Goal: Find specific page/section: Find specific page/section

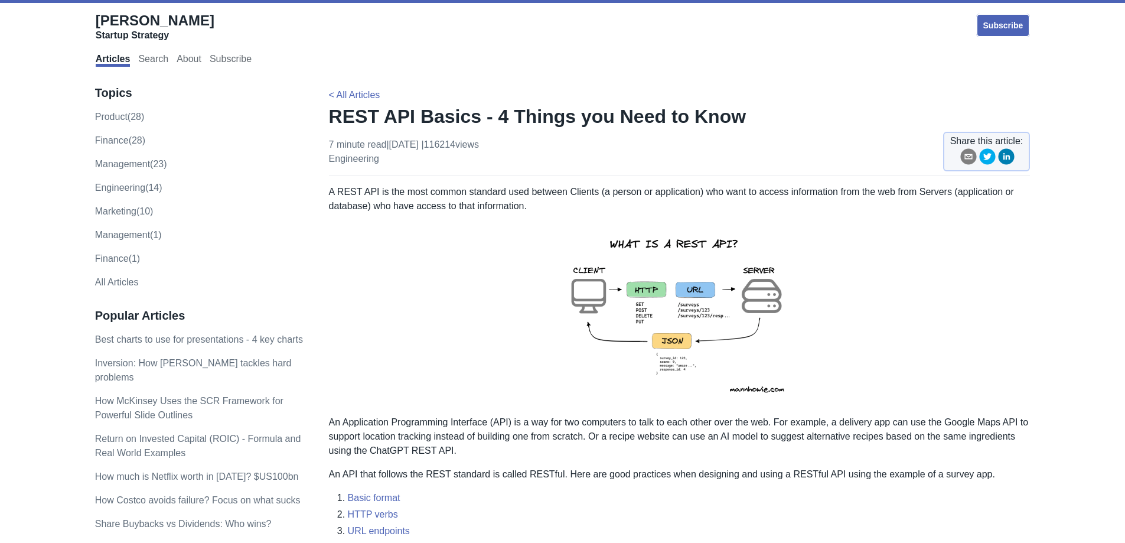
click at [735, 354] on img at bounding box center [679, 314] width 259 height 183
click at [740, 318] on img at bounding box center [679, 314] width 259 height 183
click at [727, 287] on img at bounding box center [679, 314] width 259 height 183
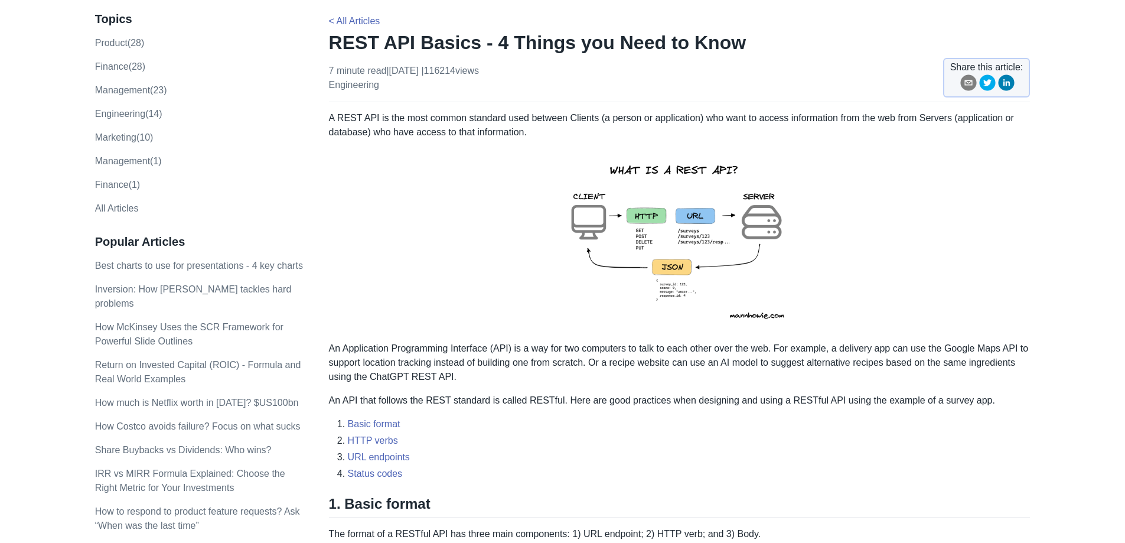
scroll to position [68, 0]
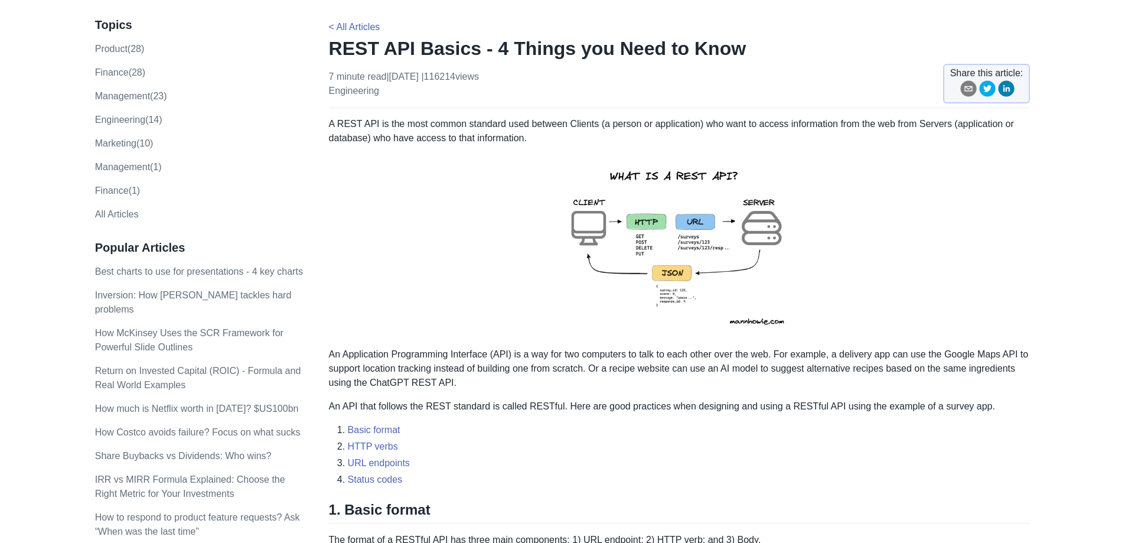
click at [660, 265] on img at bounding box center [679, 246] width 259 height 183
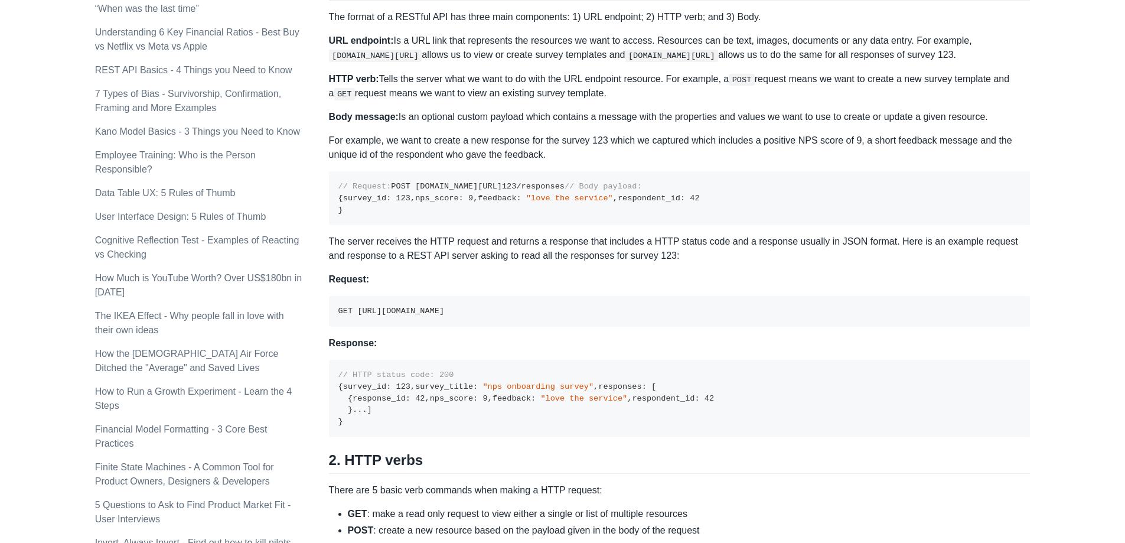
scroll to position [650, 0]
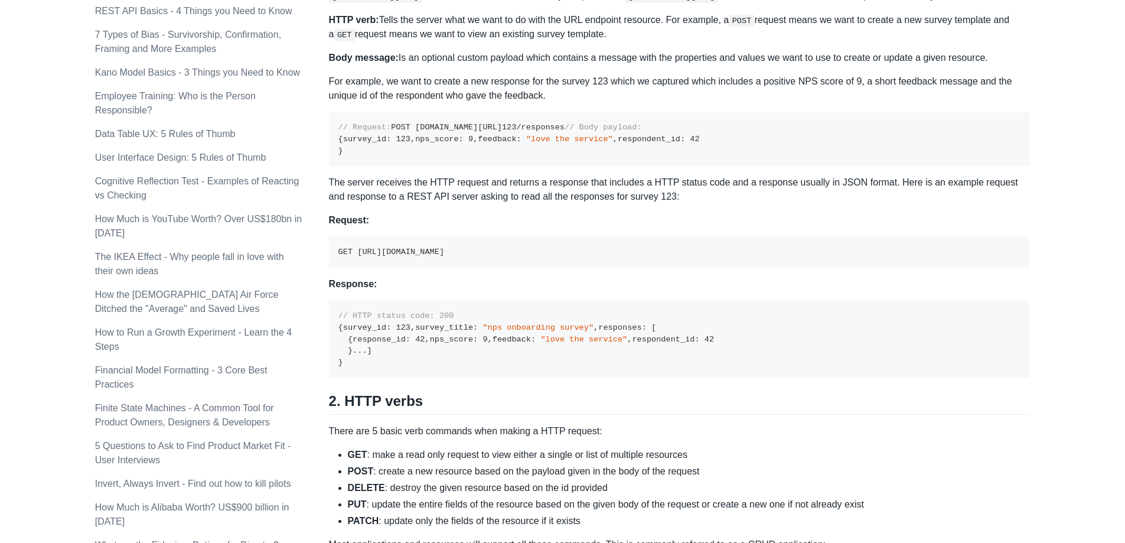
click at [367, 227] on p "Request:" at bounding box center [680, 220] width 702 height 14
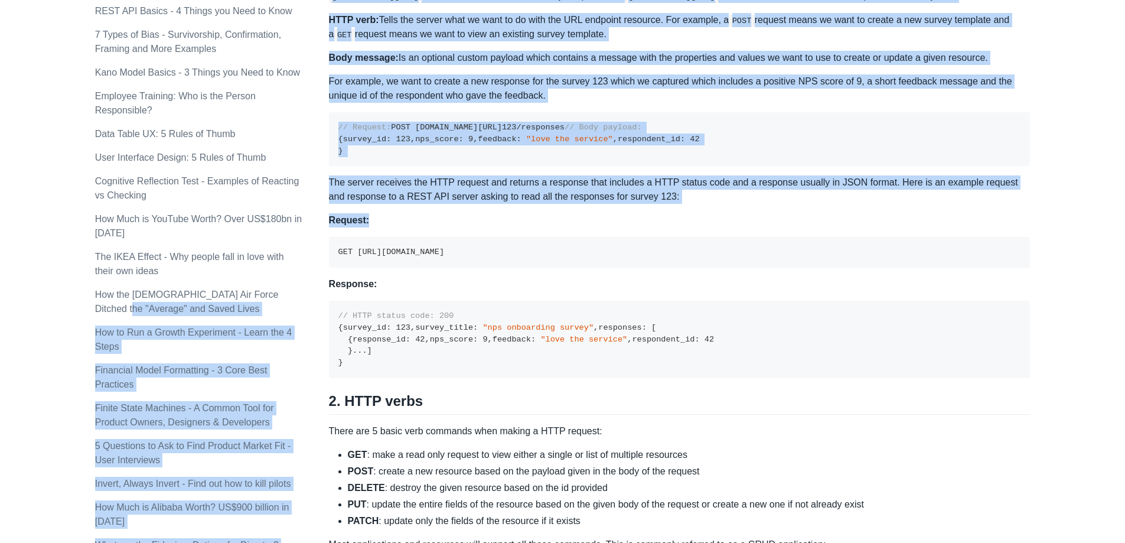
drag, startPoint x: 369, startPoint y: 301, endPoint x: 328, endPoint y: 298, distance: 40.9
click at [328, 298] on div "Topics product (28) finance (28) management (23) engineering (14) marketing (10…" at bounding box center [563, 479] width 936 height 2115
click at [364, 225] on strong "Request:" at bounding box center [349, 220] width 40 height 10
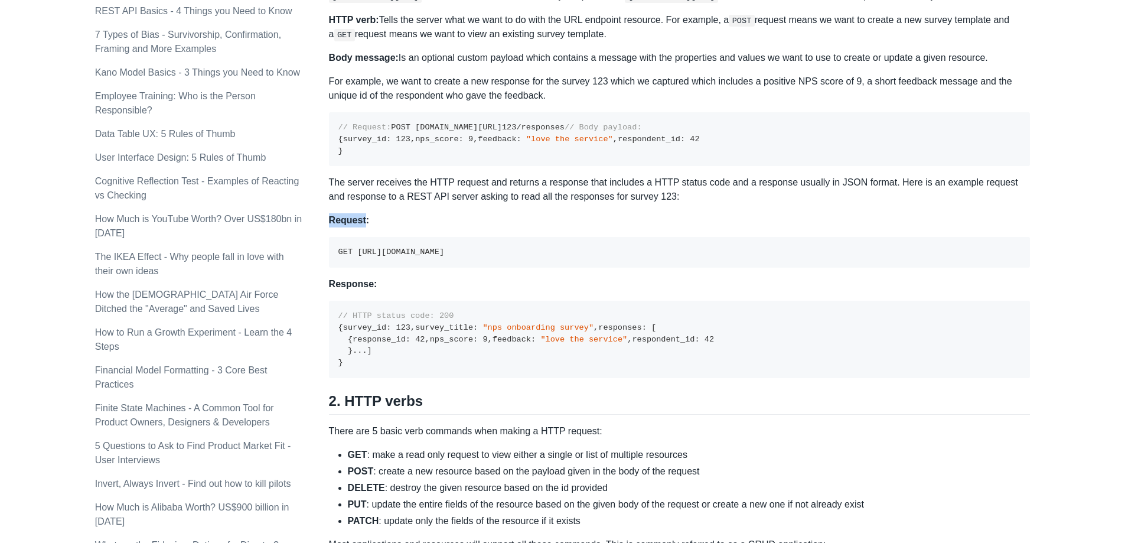
drag, startPoint x: 364, startPoint y: 302, endPoint x: 328, endPoint y: 300, distance: 35.5
click at [329, 225] on strong "Request:" at bounding box center [349, 220] width 40 height 10
copy strong "Request"
